Goal: Task Accomplishment & Management: Manage account settings

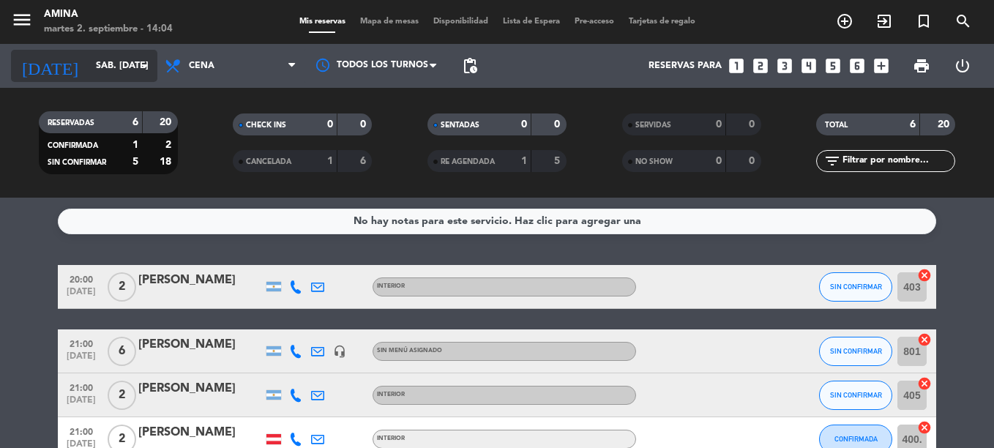
click at [89, 58] on input "sáb. [DATE]" at bounding box center [151, 65] width 124 height 25
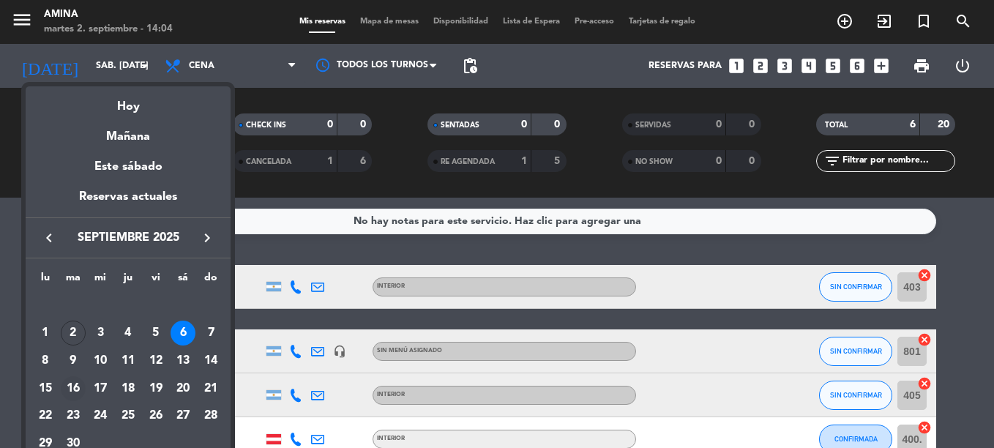
click at [79, 394] on div "16" at bounding box center [73, 388] width 25 height 25
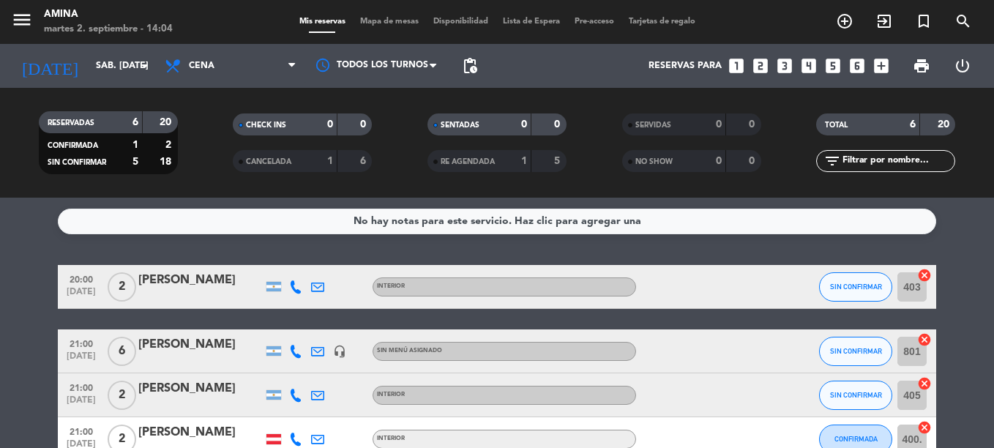
type input "[DATE] sep."
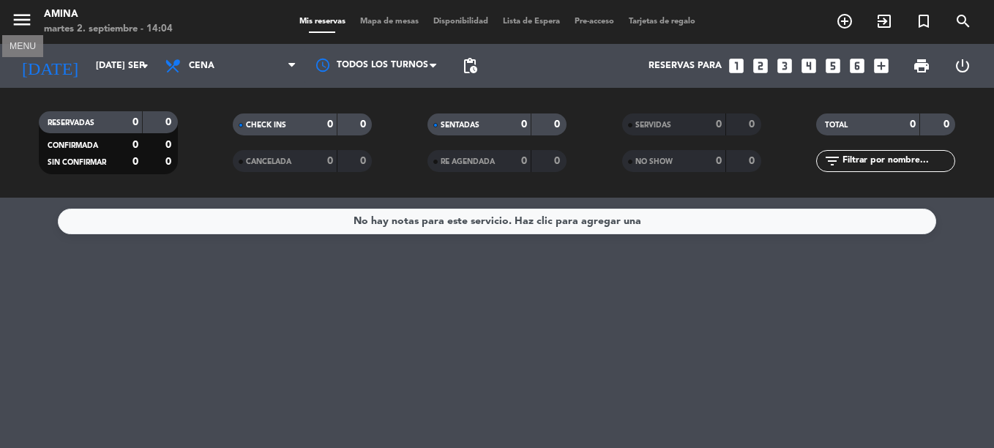
click at [22, 18] on icon "menu" at bounding box center [22, 20] width 22 height 22
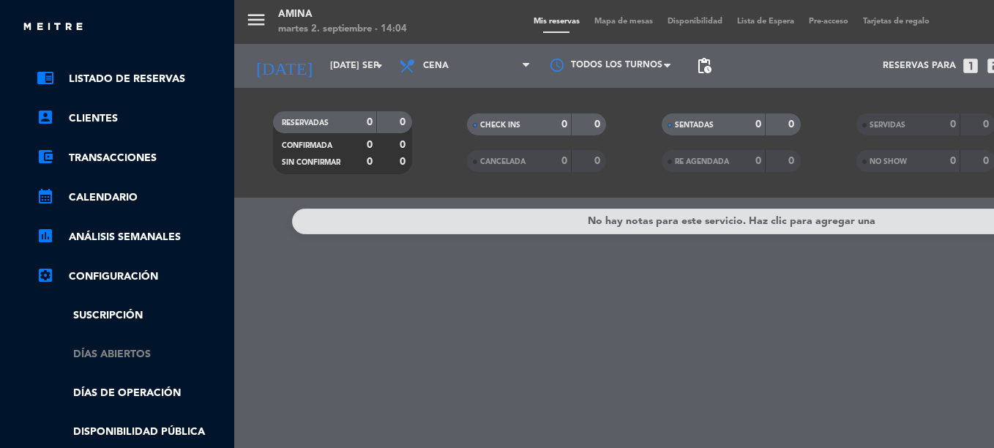
scroll to position [55, 0]
click at [138, 353] on link "Días abiertos" at bounding box center [132, 353] width 190 height 17
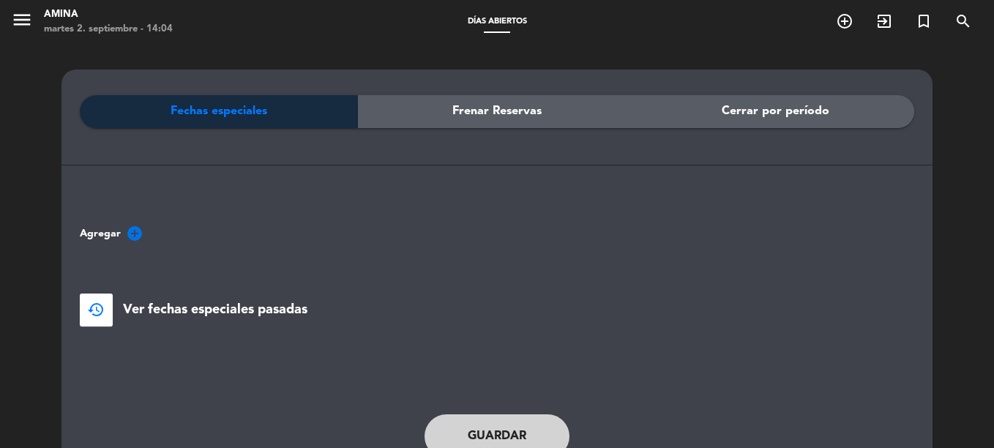
scroll to position [65, 0]
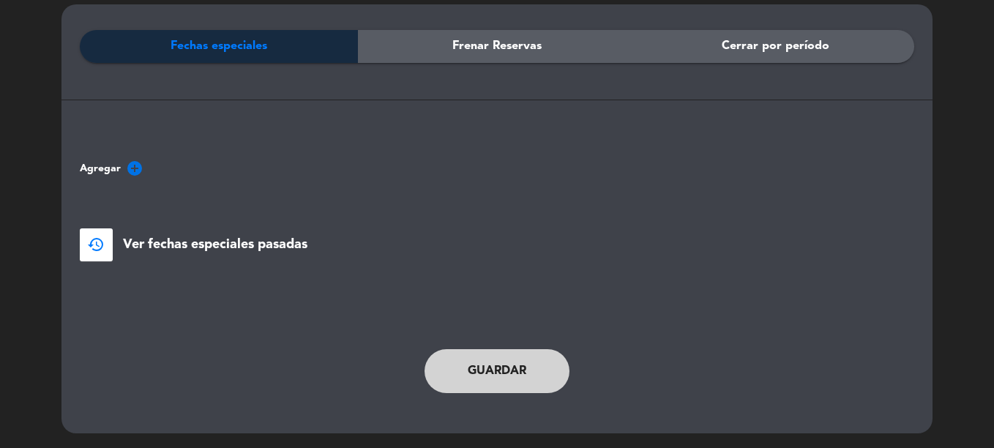
click at [136, 167] on icon "add_circle" at bounding box center [135, 169] width 18 height 18
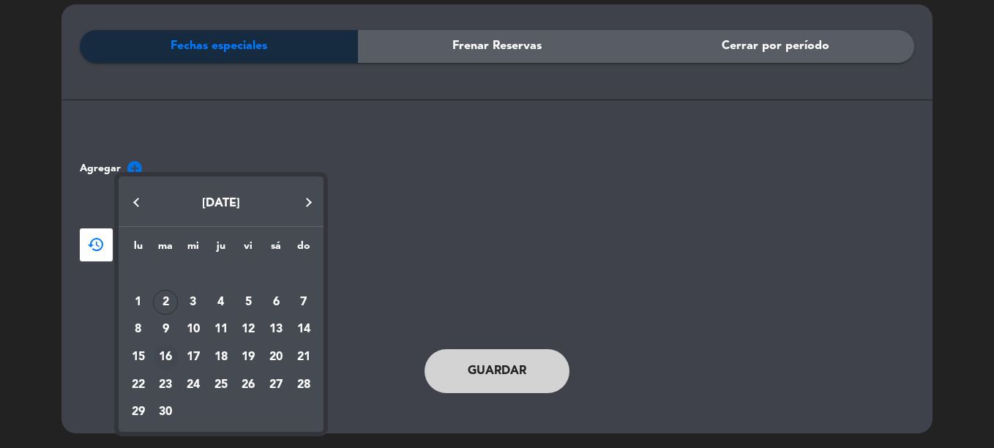
click at [171, 357] on div "16" at bounding box center [165, 357] width 25 height 25
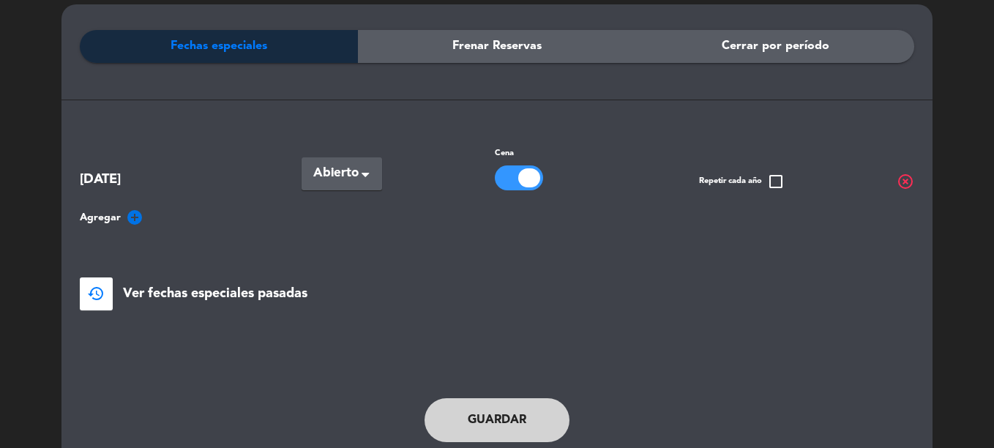
click at [525, 183] on div at bounding box center [529, 177] width 22 height 19
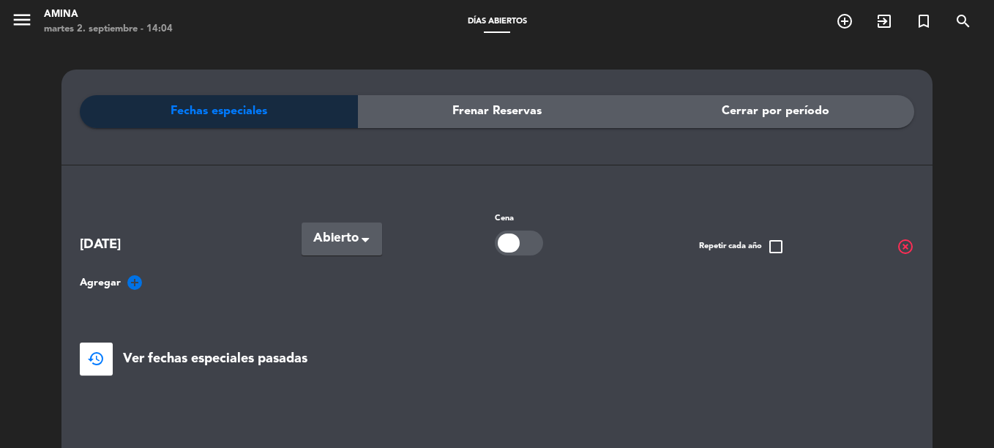
click at [318, 244] on span "Abierto" at bounding box center [335, 238] width 45 height 20
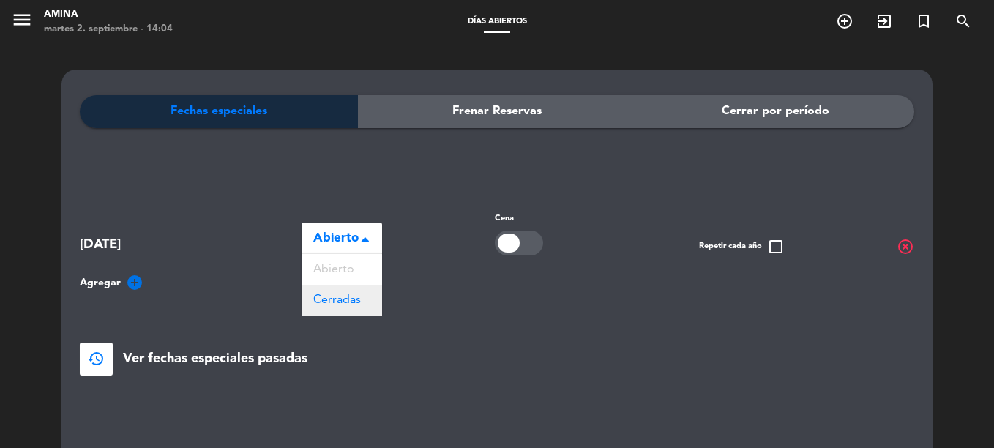
click at [344, 301] on span "Cerradas" at bounding box center [337, 300] width 48 height 12
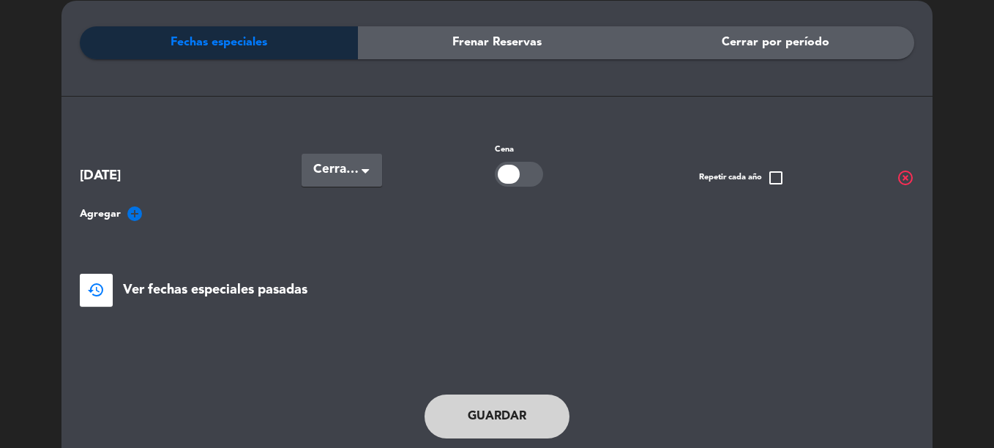
scroll to position [70, 0]
click at [511, 394] on button "Guardar" at bounding box center [496, 416] width 145 height 44
click at [493, 420] on button "Guardar" at bounding box center [496, 416] width 145 height 44
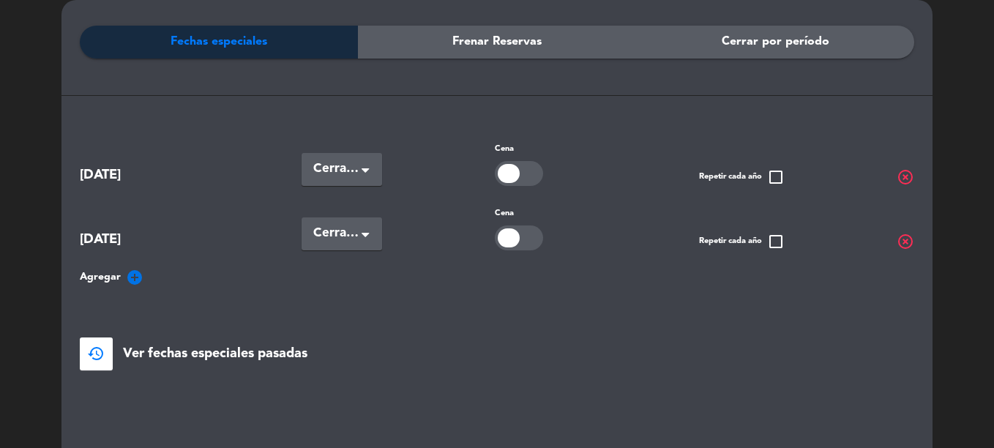
click at [905, 240] on span "highlight_off" at bounding box center [905, 242] width 18 height 18
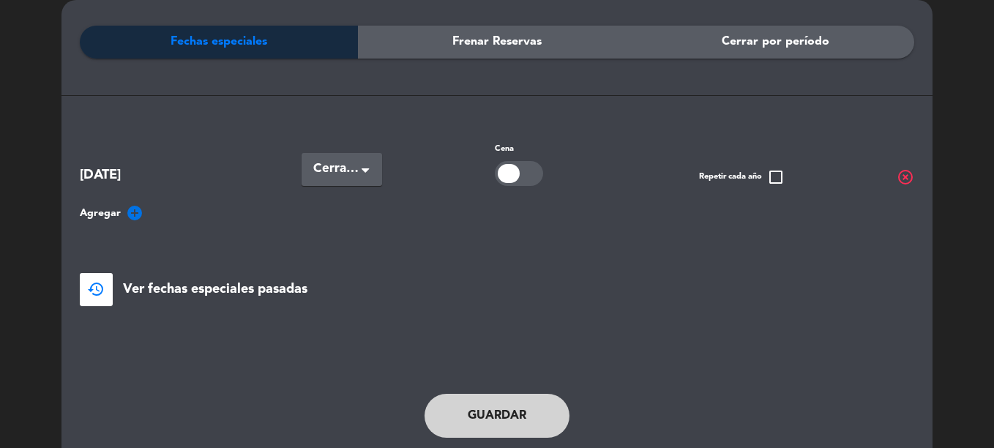
click at [532, 399] on button "Guardar" at bounding box center [496, 416] width 145 height 44
click at [476, 413] on button "Guardar" at bounding box center [496, 416] width 145 height 44
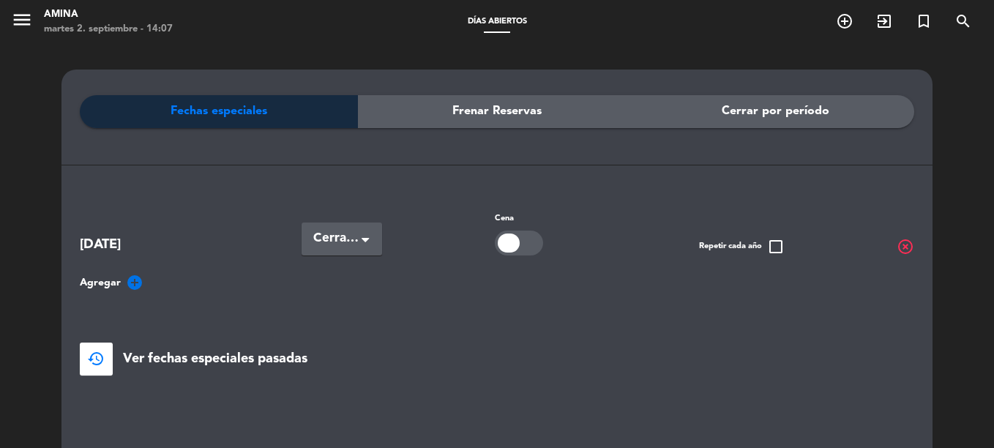
click at [9, 25] on div "menu [PERSON_NAME] 2. septiembre - 14:07" at bounding box center [124, 22] width 249 height 34
click at [26, 24] on icon "menu" at bounding box center [22, 20] width 22 height 22
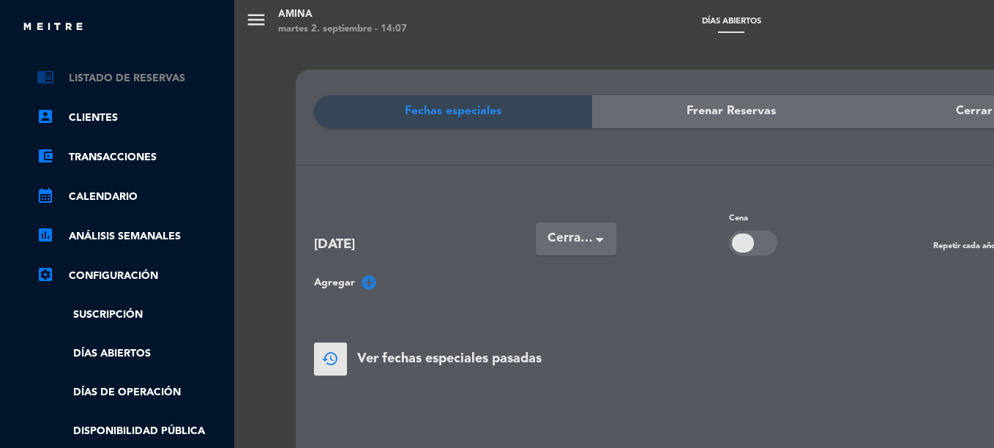
click at [109, 72] on link "chrome_reader_mode Listado de Reservas" at bounding box center [132, 79] width 190 height 18
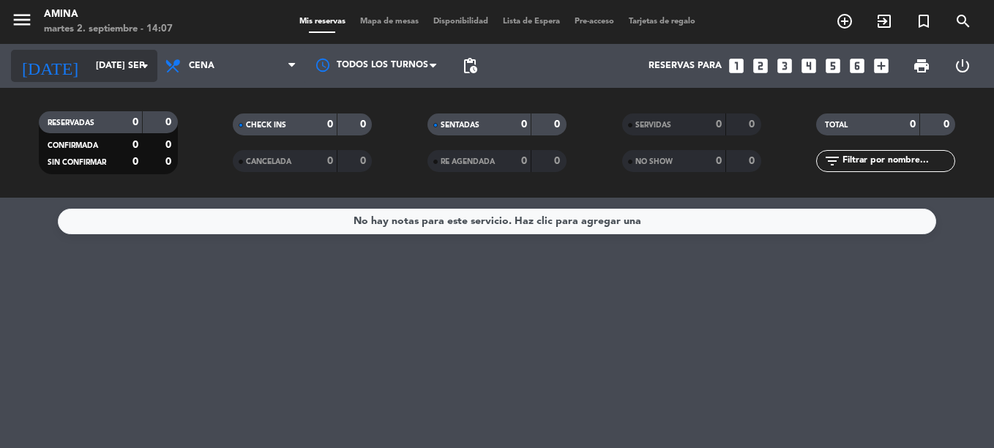
click at [133, 56] on input "[DATE] sep." at bounding box center [151, 65] width 124 height 25
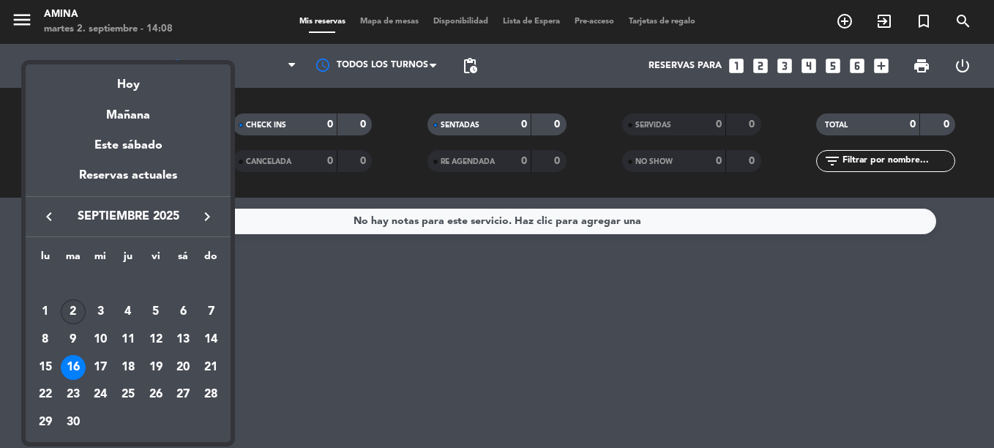
click at [72, 312] on div "2" at bounding box center [73, 311] width 25 height 25
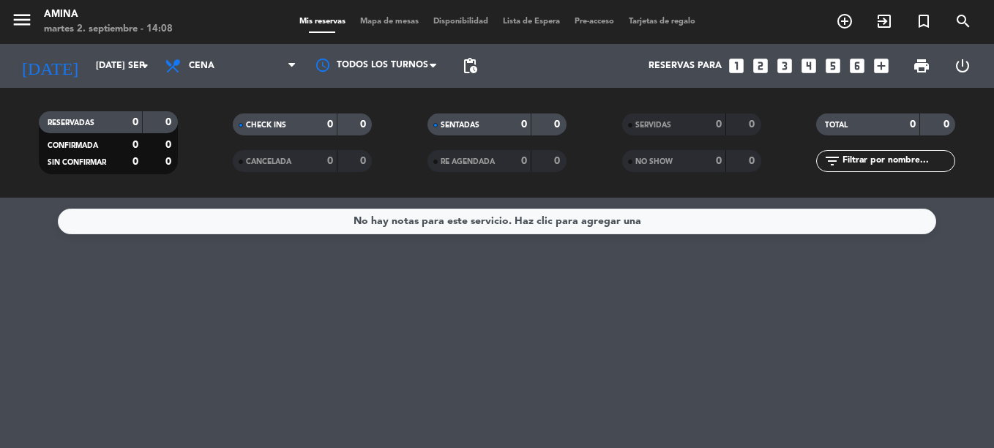
type input "[DATE] sep."
click at [401, 380] on div "No hay notas para este servicio. Haz clic para agregar una" at bounding box center [497, 323] width 994 height 250
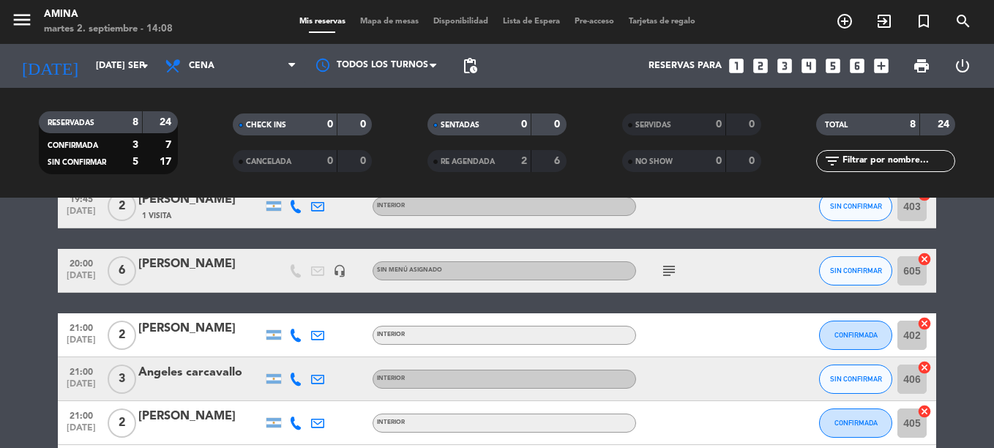
scroll to position [81, 0]
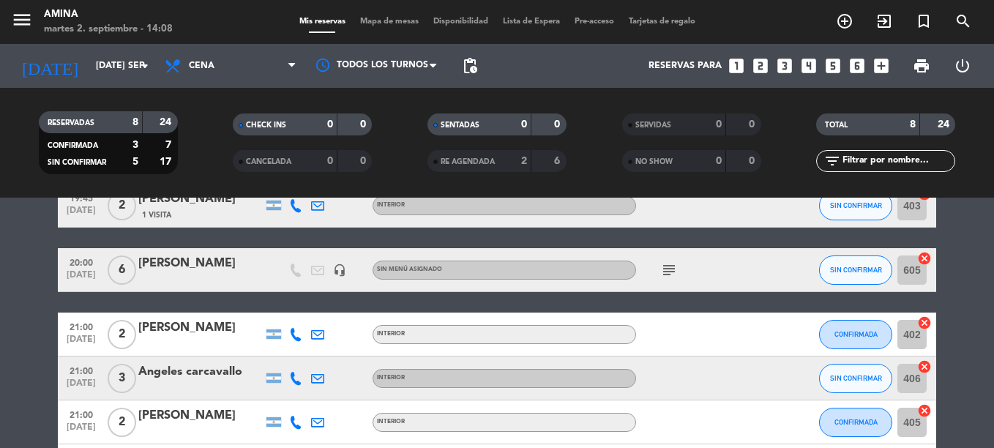
click at [342, 271] on icon "headset_mic" at bounding box center [339, 269] width 13 height 13
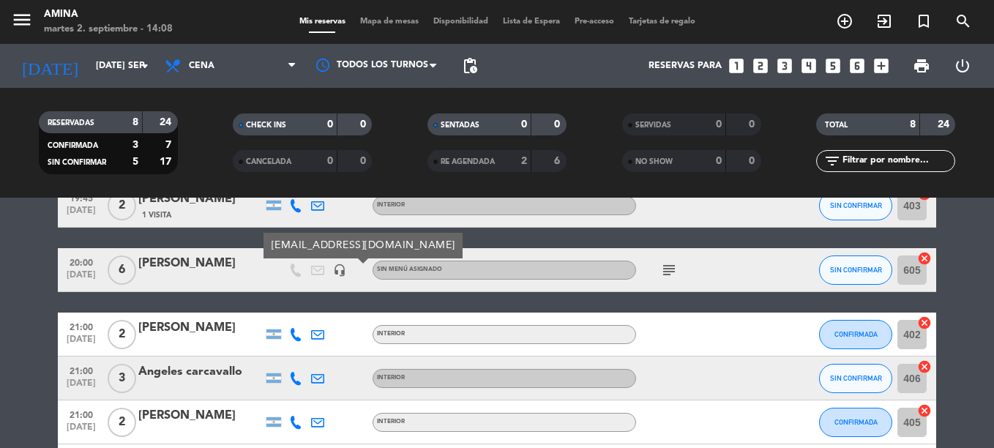
click at [665, 263] on icon "subject" at bounding box center [669, 270] width 18 height 18
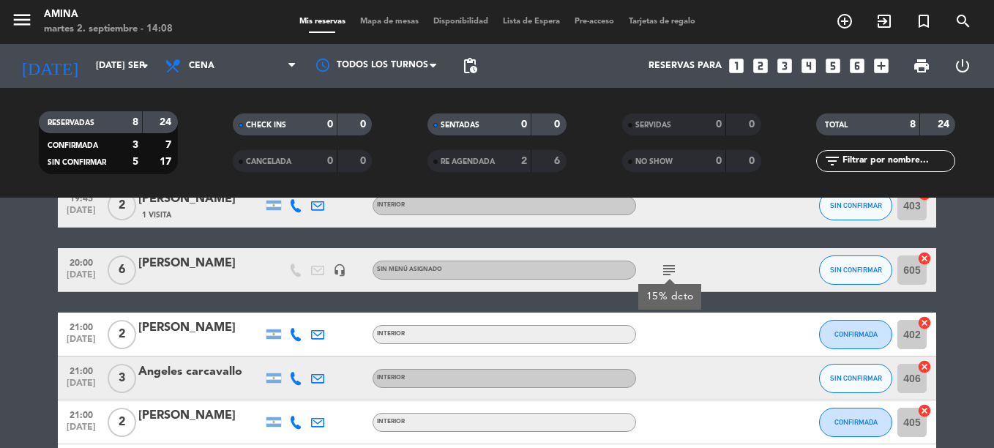
click at [665, 263] on icon "subject" at bounding box center [669, 270] width 18 height 18
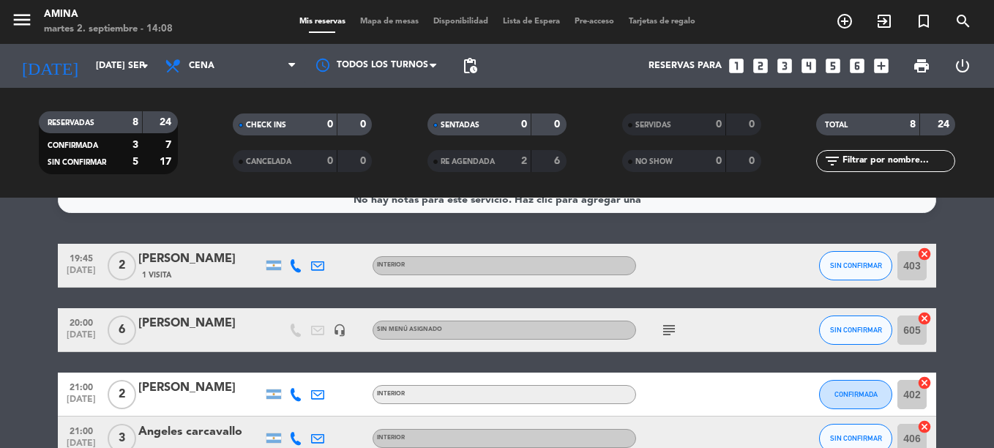
scroll to position [20, 0]
